Goal: Task Accomplishment & Management: Manage account settings

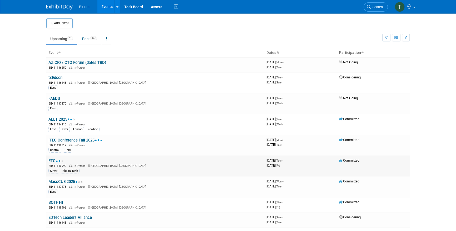
click at [53, 160] on link "ETC" at bounding box center [55, 160] width 15 height 5
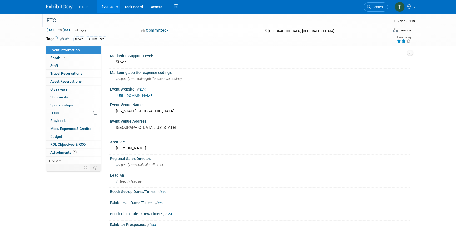
click at [49, 21] on div "ETC" at bounding box center [212, 20] width 335 height 9
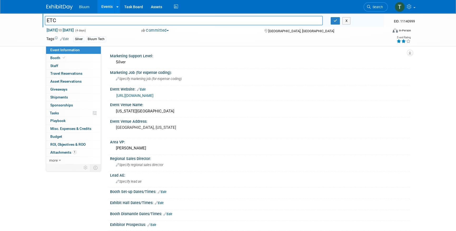
click at [61, 21] on input "ETC" at bounding box center [184, 20] width 278 height 9
type input "ETC (Natl Higher Ed)"
click at [116, 40] on div "Silver Bluum Tech" at bounding box center [212, 39] width 276 height 6
click at [335, 19] on icon "button" at bounding box center [336, 20] width 4 height 3
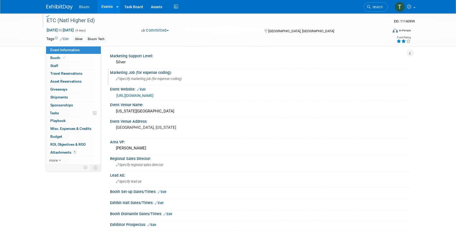
click at [140, 79] on span "Specify marketing job (for expense coding)" at bounding box center [149, 79] width 66 height 4
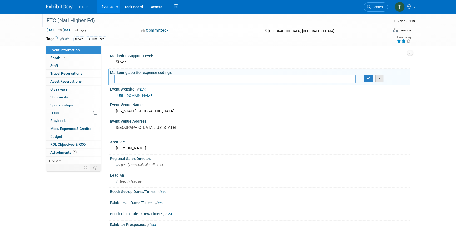
click at [376, 75] on div "X" at bounding box center [385, 78] width 42 height 7
click at [377, 75] on button "X" at bounding box center [380, 78] width 8 height 7
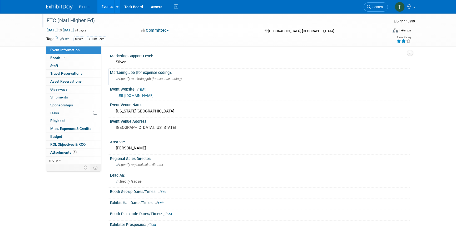
scroll to position [24, 0]
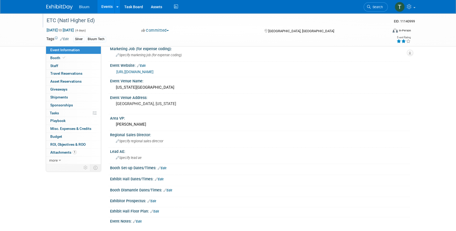
click at [57, 21] on div "ETC (Natl Higher Ed)" at bounding box center [212, 20] width 335 height 9
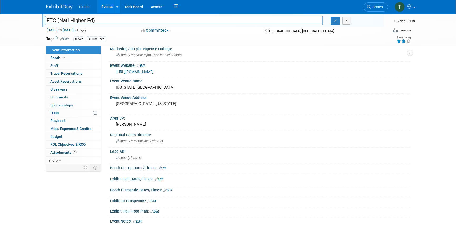
click at [57, 20] on input "ETC (Natl Higher Ed)" at bounding box center [184, 20] width 278 height 9
drag, startPoint x: 337, startPoint y: 19, endPoint x: 123, endPoint y: 16, distance: 214.3
click at [123, 17] on div "ETC 2025 (Natl Higher Ed) X" at bounding box center [212, 21] width 343 height 8
drag, startPoint x: 83, startPoint y: 20, endPoint x: 75, endPoint y: 21, distance: 8.1
click at [75, 21] on input "ETC 2025 (Natl Higher Ed)" at bounding box center [184, 20] width 278 height 9
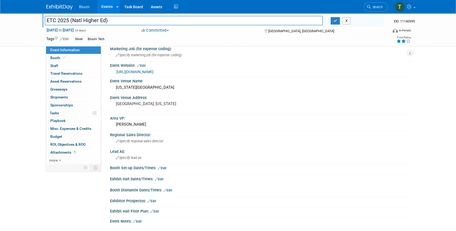
drag, startPoint x: 105, startPoint y: 20, endPoint x: 72, endPoint y: 21, distance: 33.5
click at [72, 21] on input "ETC 2025 (Natl Higher Ed)" at bounding box center [184, 20] width 278 height 9
type input "ETC 2025 (HED)"
click at [332, 22] on button "button" at bounding box center [335, 20] width 9 height 7
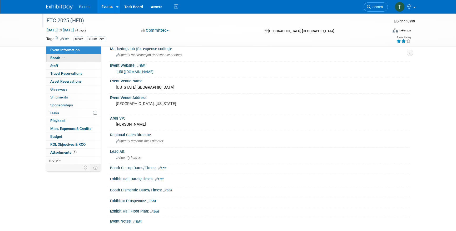
click at [76, 56] on link "Booth" at bounding box center [73, 58] width 55 height 8
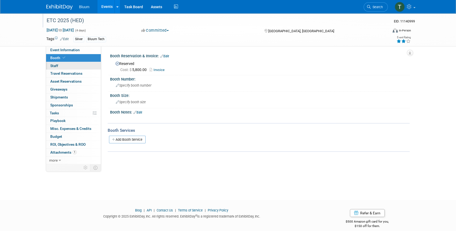
click at [71, 64] on link "0 Staff 0" at bounding box center [73, 66] width 55 height 8
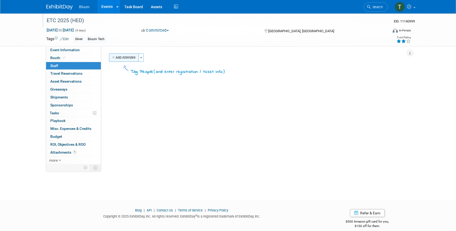
click at [137, 57] on button "Add Attendee" at bounding box center [124, 57] width 30 height 8
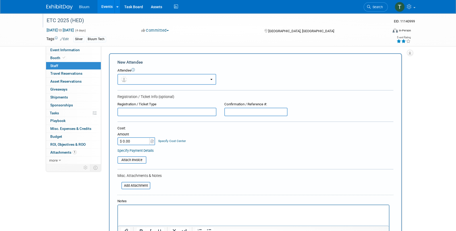
click at [145, 79] on button "button" at bounding box center [167, 79] width 99 height 11
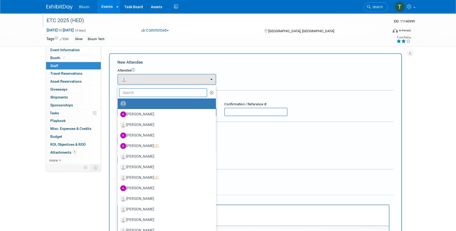
click at [149, 94] on input "text" at bounding box center [163, 92] width 88 height 9
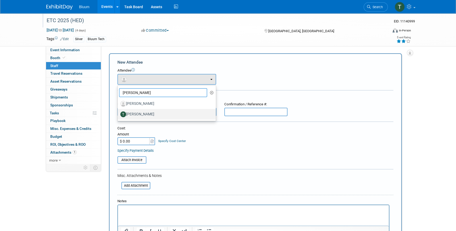
type input "tom"
click at [131, 114] on label "Tom Gust" at bounding box center [165, 114] width 90 height 8
click at [119, 114] on input "Tom Gust" at bounding box center [116, 113] width 3 height 3
select select "67d10cc2-64d7-4d02-926c-9244dcbed1e6"
select select "1"
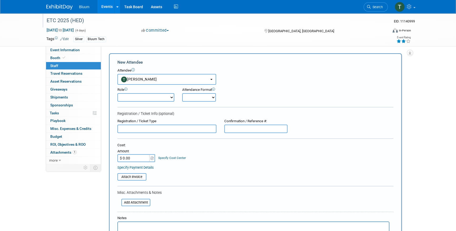
click at [199, 99] on select "Onsite Remote" at bounding box center [199, 97] width 34 height 8
select select "1"
click at [182, 93] on select "Onsite Remote" at bounding box center [199, 97] width 34 height 8
click at [144, 98] on select "Account Executive Demonstrator Event Support Host Leadership Offsite Event Supp…" at bounding box center [146, 97] width 57 height 8
select select "200"
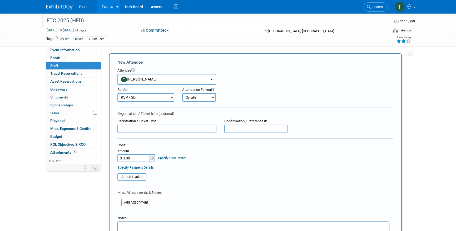
click at [118, 93] on select "Account Executive Demonstrator Event Support Host Leadership Offsite Event Supp…" at bounding box center [146, 97] width 57 height 8
click at [140, 129] on input "text" at bounding box center [167, 128] width 99 height 8
click at [303, 109] on form "New Attendee Attendee <img src="https://www.exhibitday.com/Images/Unassigned-Us…" at bounding box center [256, 167] width 276 height 216
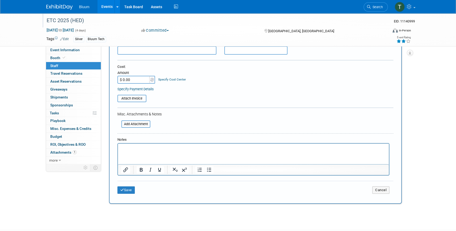
scroll to position [96, 0]
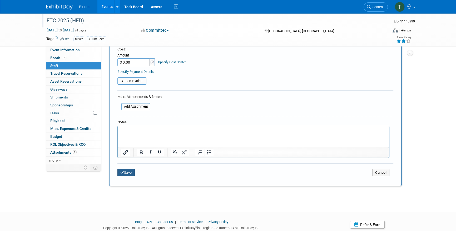
click at [129, 171] on button "Save" at bounding box center [126, 172] width 17 height 7
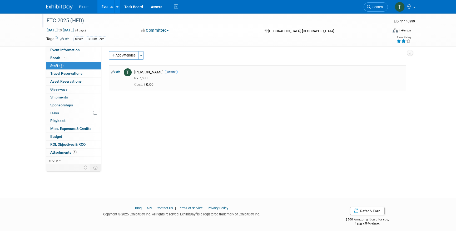
scroll to position [0, 0]
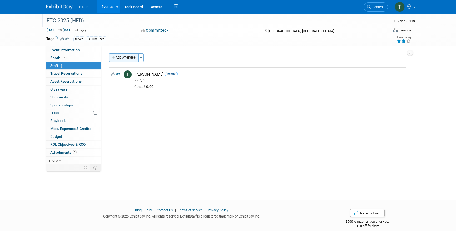
click at [122, 57] on button "Add Attendee" at bounding box center [124, 57] width 30 height 8
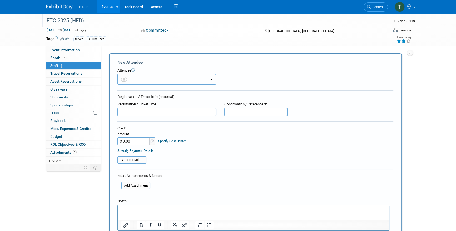
click at [144, 81] on button "button" at bounding box center [167, 79] width 99 height 11
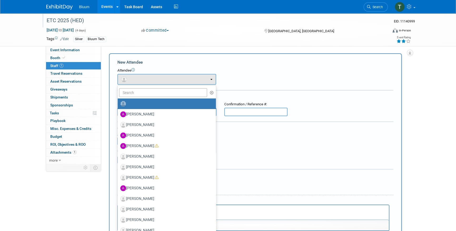
click at [139, 98] on ul "Aaron Cole Adil Moledina Alan Sherbourne Alex Dirkx Alex Balasbas (me)" at bounding box center [167, 190] width 99 height 211
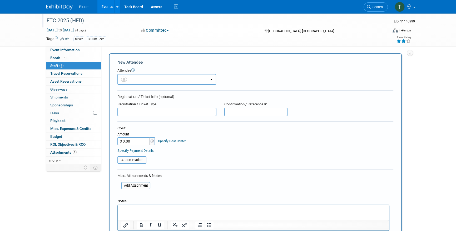
click at [138, 93] on form "New Attendee Attendee <img src="https://www.exhibitday.com/Images/Unassigned-Us…" at bounding box center [256, 155] width 276 height 193
click at [138, 77] on button "button" at bounding box center [167, 79] width 99 height 11
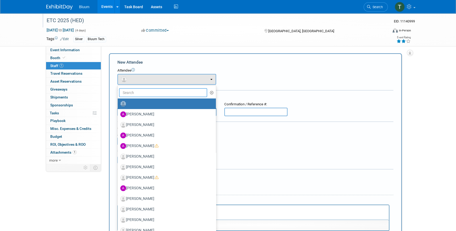
click at [137, 94] on input "text" at bounding box center [163, 92] width 88 height 9
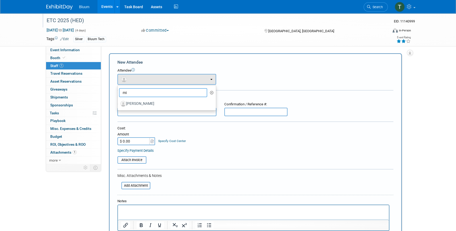
type input "m"
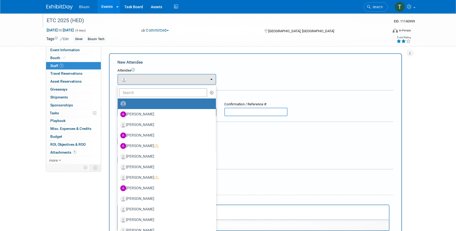
click at [208, 61] on div "New Attendee" at bounding box center [256, 62] width 276 height 6
